Goal: Information Seeking & Learning: Learn about a topic

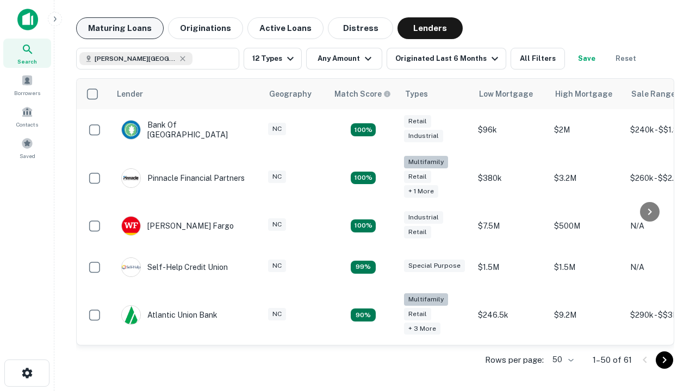
click at [120, 28] on button "Maturing Loans" at bounding box center [119, 28] width 87 height 22
